Goal: Task Accomplishment & Management: Manage account settings

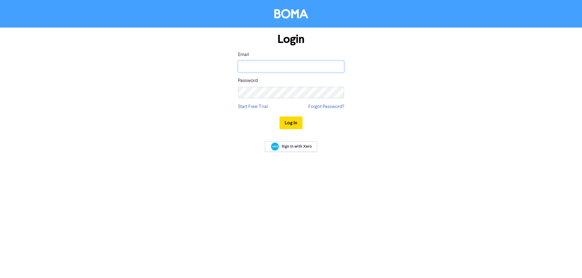
click at [247, 67] on input "email" at bounding box center [291, 67] width 106 height 12
type input "[EMAIL_ADDRESS][DOMAIN_NAME]"
click at [279, 117] on button "Log In" at bounding box center [290, 123] width 23 height 13
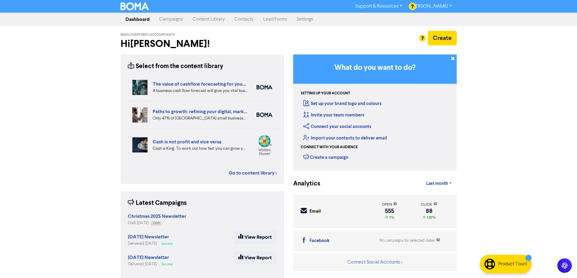
click at [233, 18] on link "Contacts" at bounding box center [244, 19] width 29 height 12
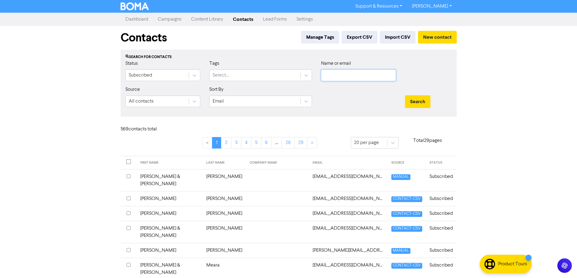
click at [330, 76] on input "text" at bounding box center [358, 76] width 75 height 12
type input "[PERSON_NAME]"
click at [405, 95] on button "Search" at bounding box center [417, 101] width 25 height 13
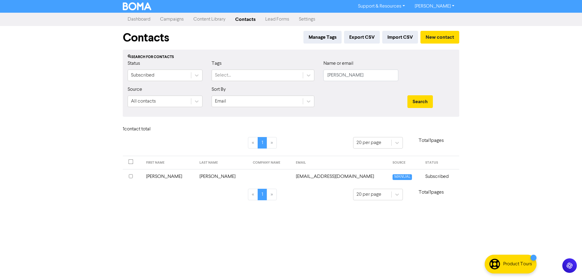
click at [131, 176] on input "checkbox" at bounding box center [131, 176] width 4 height 4
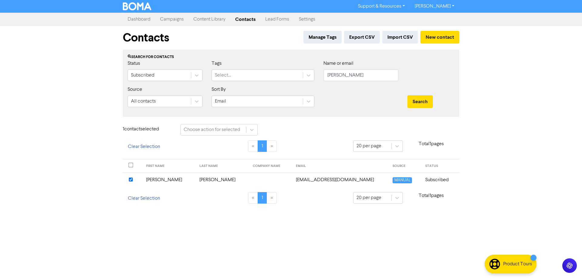
click at [158, 180] on td "[PERSON_NAME]" at bounding box center [168, 180] width 53 height 15
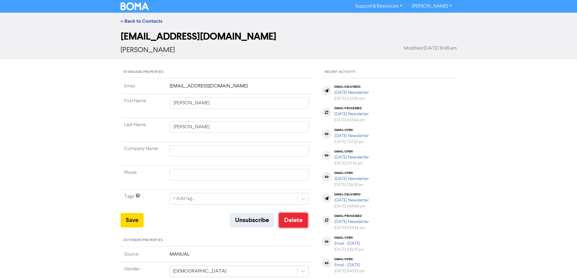
click at [291, 223] on button "Delete" at bounding box center [293, 220] width 29 height 15
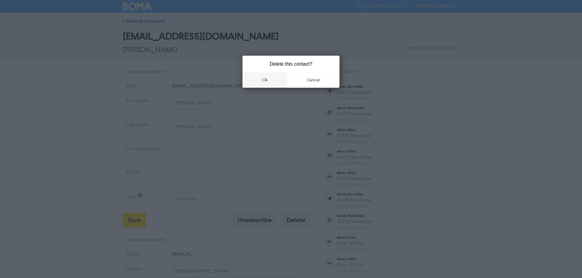
click at [262, 78] on button "ok" at bounding box center [264, 80] width 45 height 15
